Goal: Use online tool/utility: Use online tool/utility

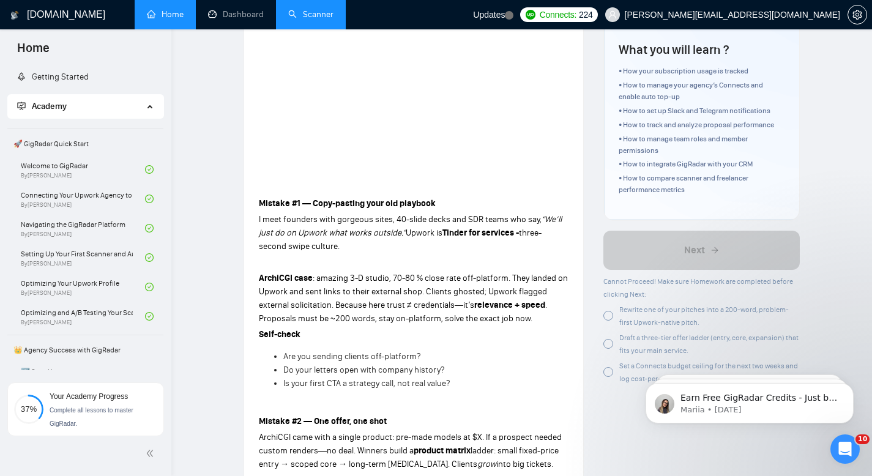
click at [327, 9] on link "Scanner" at bounding box center [310, 14] width 45 height 10
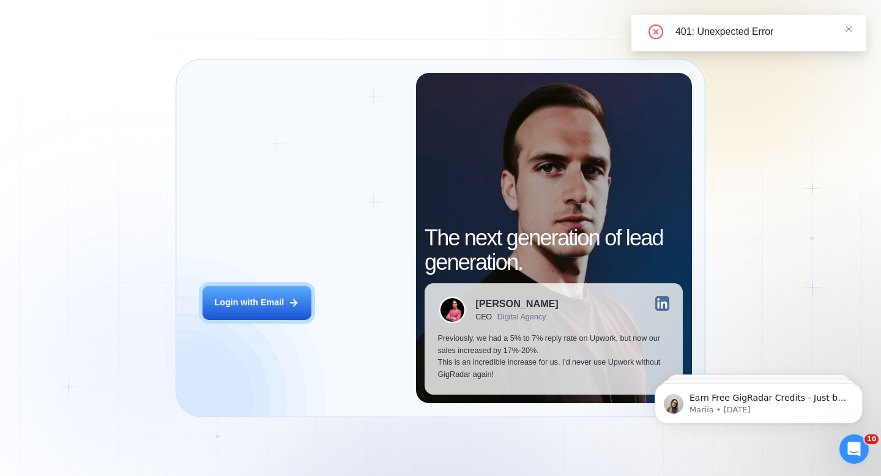
click at [77, 142] on div "Login ‍ Welcome to GigRadar. AI Business Manager for Agencies Login with Email …" at bounding box center [440, 238] width 881 height 476
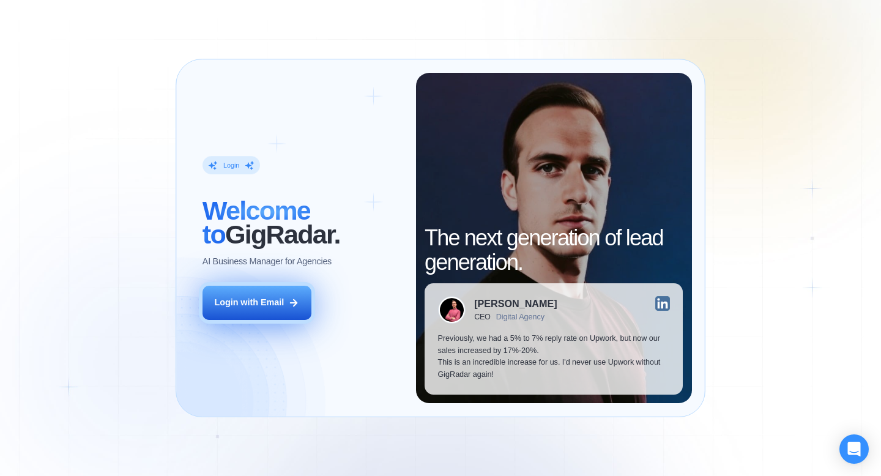
click at [248, 299] on div "Login with Email" at bounding box center [249, 303] width 70 height 12
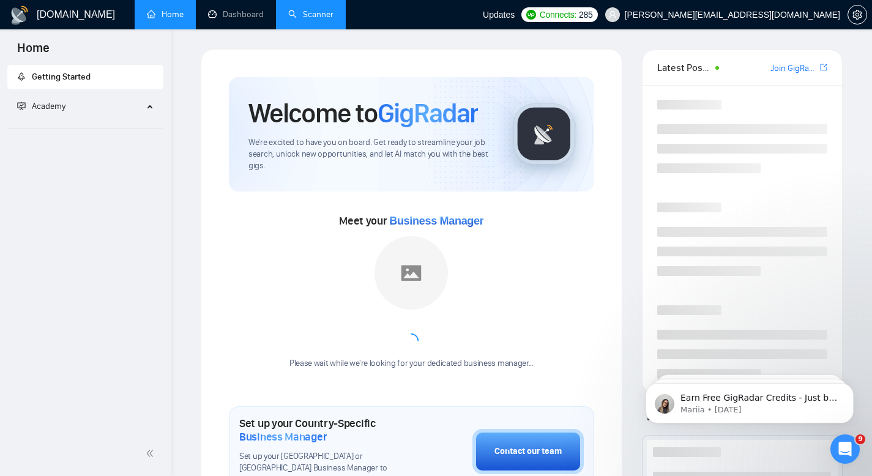
click at [318, 20] on link "Scanner" at bounding box center [310, 14] width 45 height 10
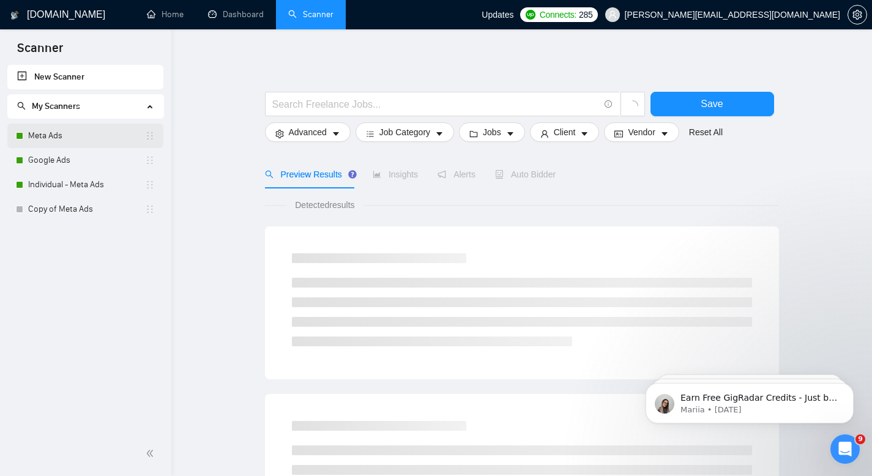
click at [98, 132] on link "Meta Ads" at bounding box center [86, 136] width 117 height 24
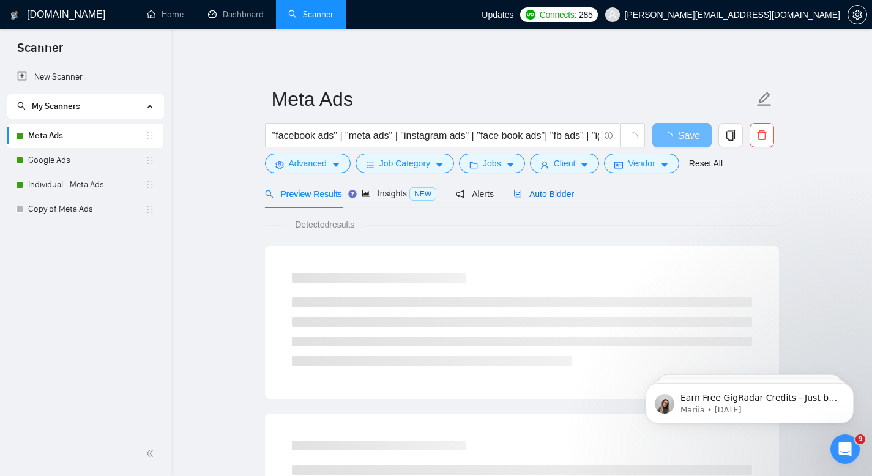
click at [552, 189] on span "Auto Bidder" at bounding box center [543, 194] width 61 height 10
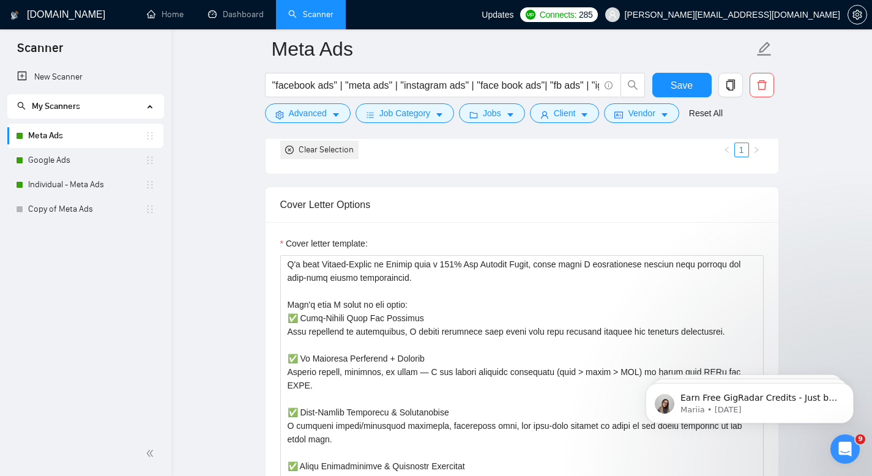
scroll to position [80, 0]
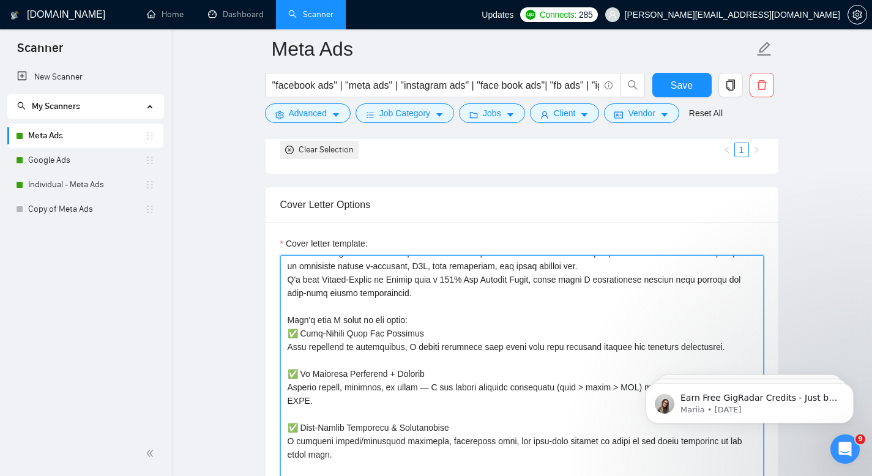
click at [429, 334] on textarea "Cover letter template:" at bounding box center [522, 392] width 484 height 275
